Goal: Information Seeking & Learning: Learn about a topic

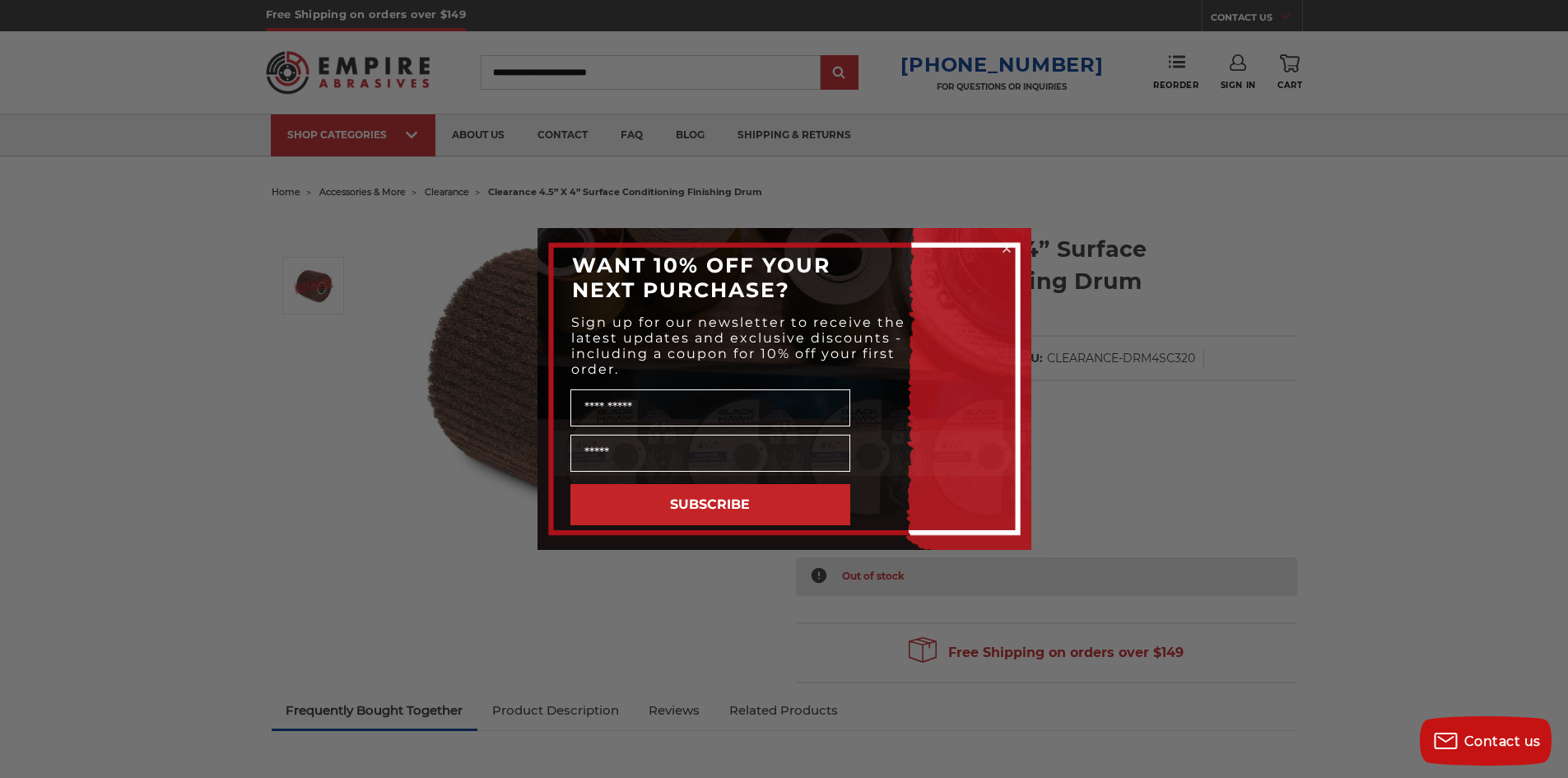
click at [1009, 248] on circle "Close dialog" at bounding box center [1006, 249] width 16 height 16
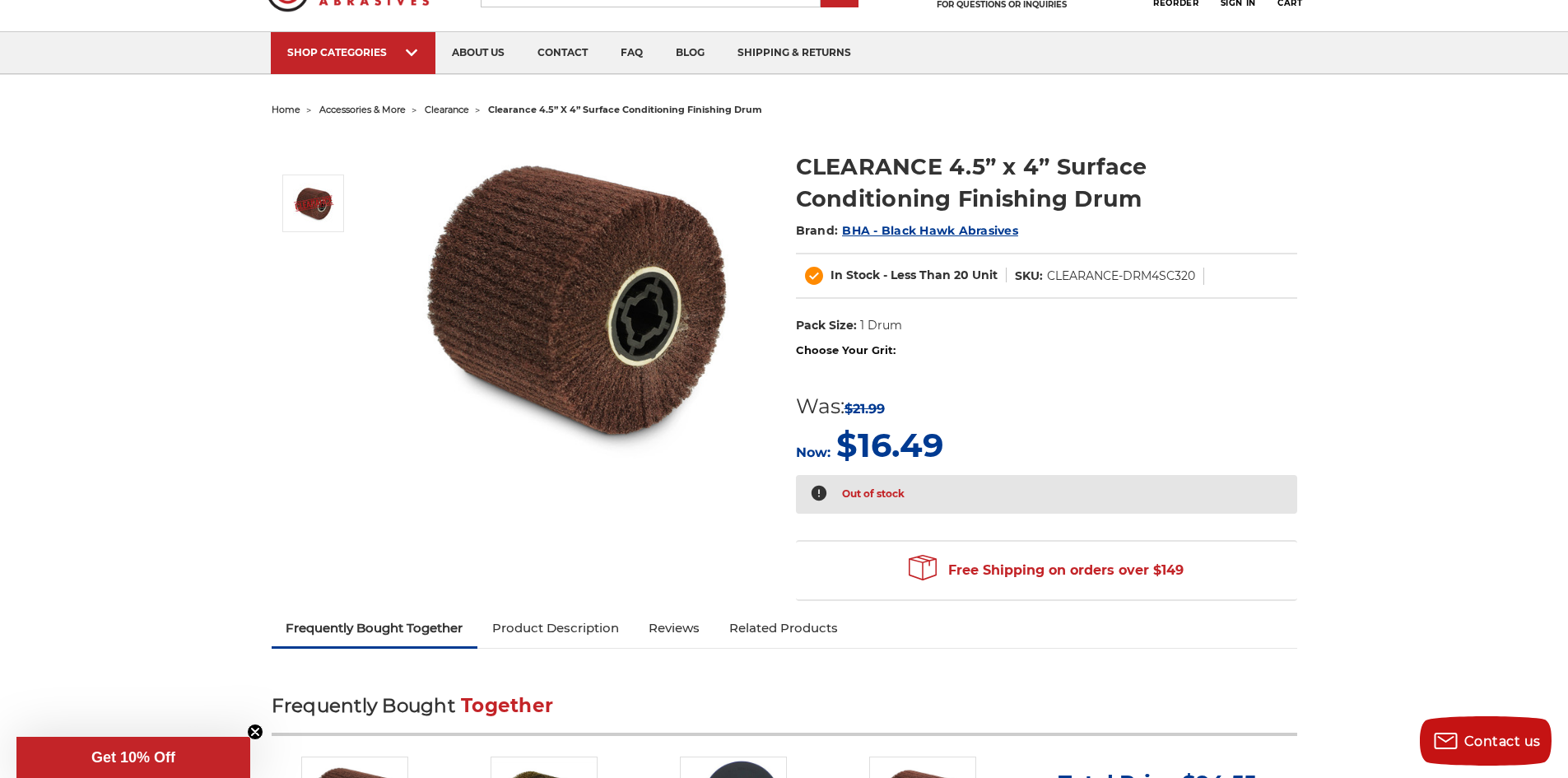
scroll to position [165, 0]
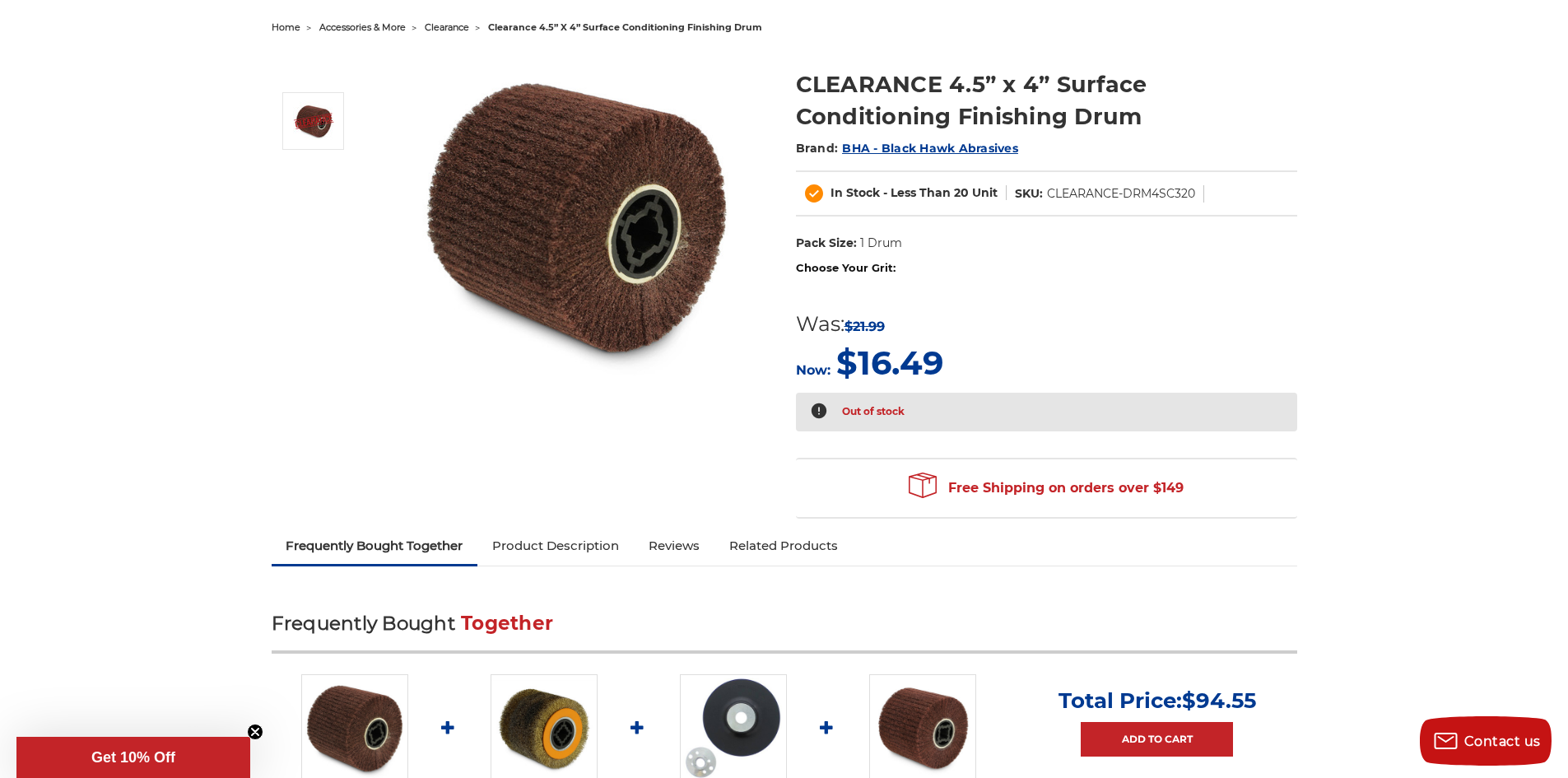
click at [827, 267] on label "Choose Your Grit:" at bounding box center [1046, 268] width 501 height 17
click at [882, 267] on label "Choose Your Grit:" at bounding box center [1046, 268] width 501 height 17
click at [951, 147] on span "BHA - Black Hawk Abrasives" at bounding box center [930, 148] width 177 height 15
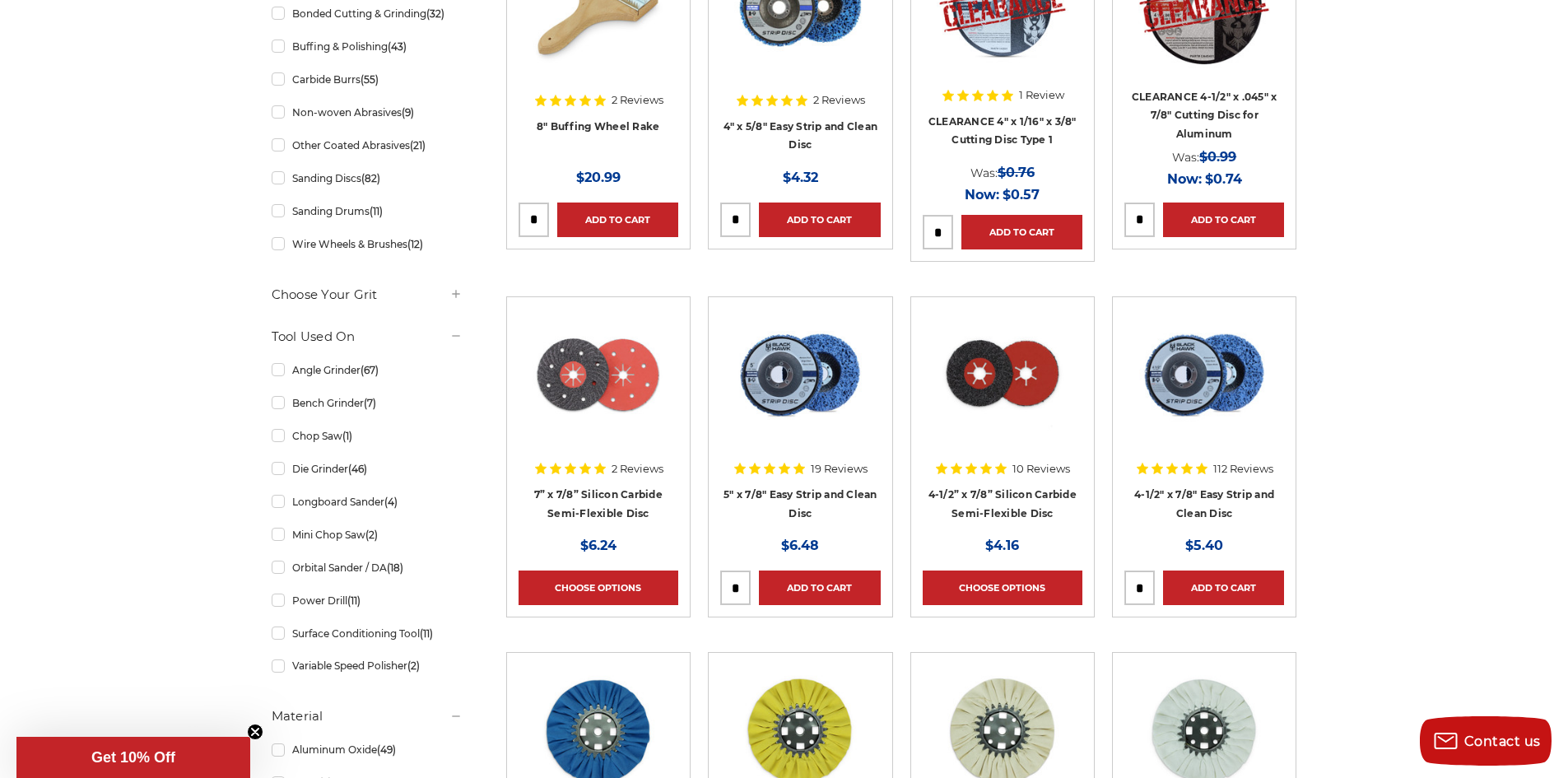
scroll to position [83, 0]
